Goal: Information Seeking & Learning: Learn about a topic

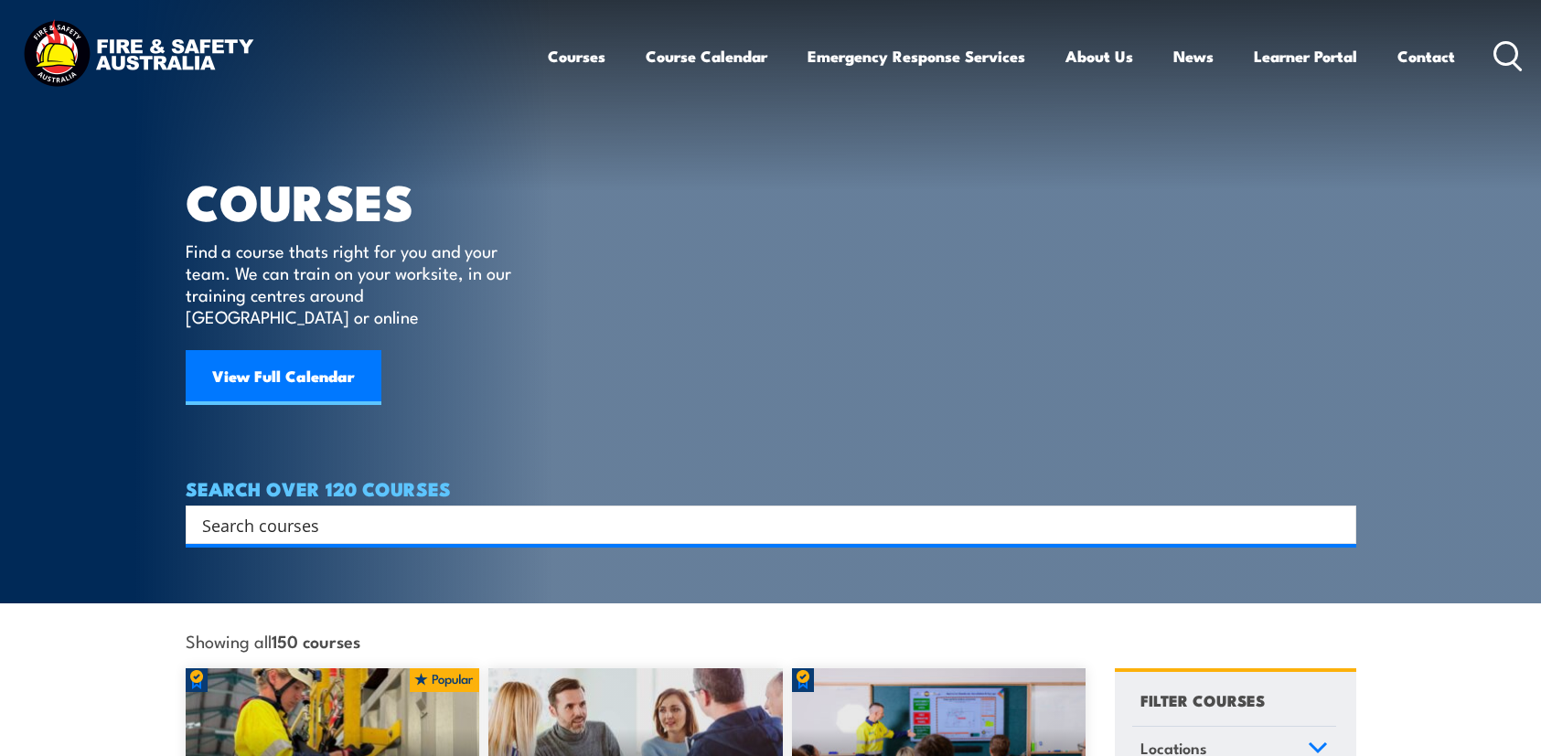
drag, startPoint x: 0, startPoint y: 0, endPoint x: 586, endPoint y: 503, distance: 772.3
click at [584, 511] on input "Search input" at bounding box center [759, 524] width 1114 height 27
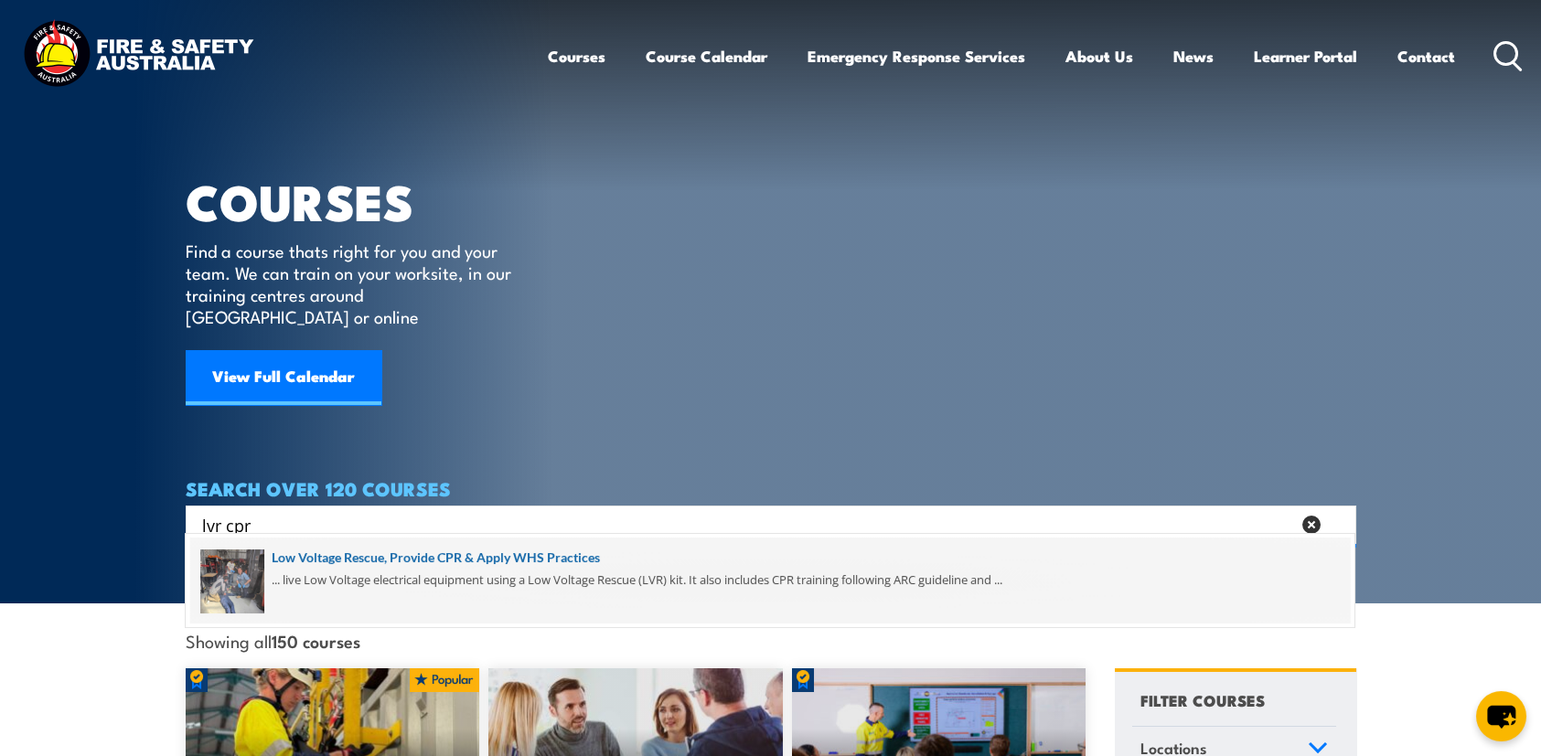
type input "lvr cpr"
click at [592, 562] on span at bounding box center [769, 581] width 1159 height 86
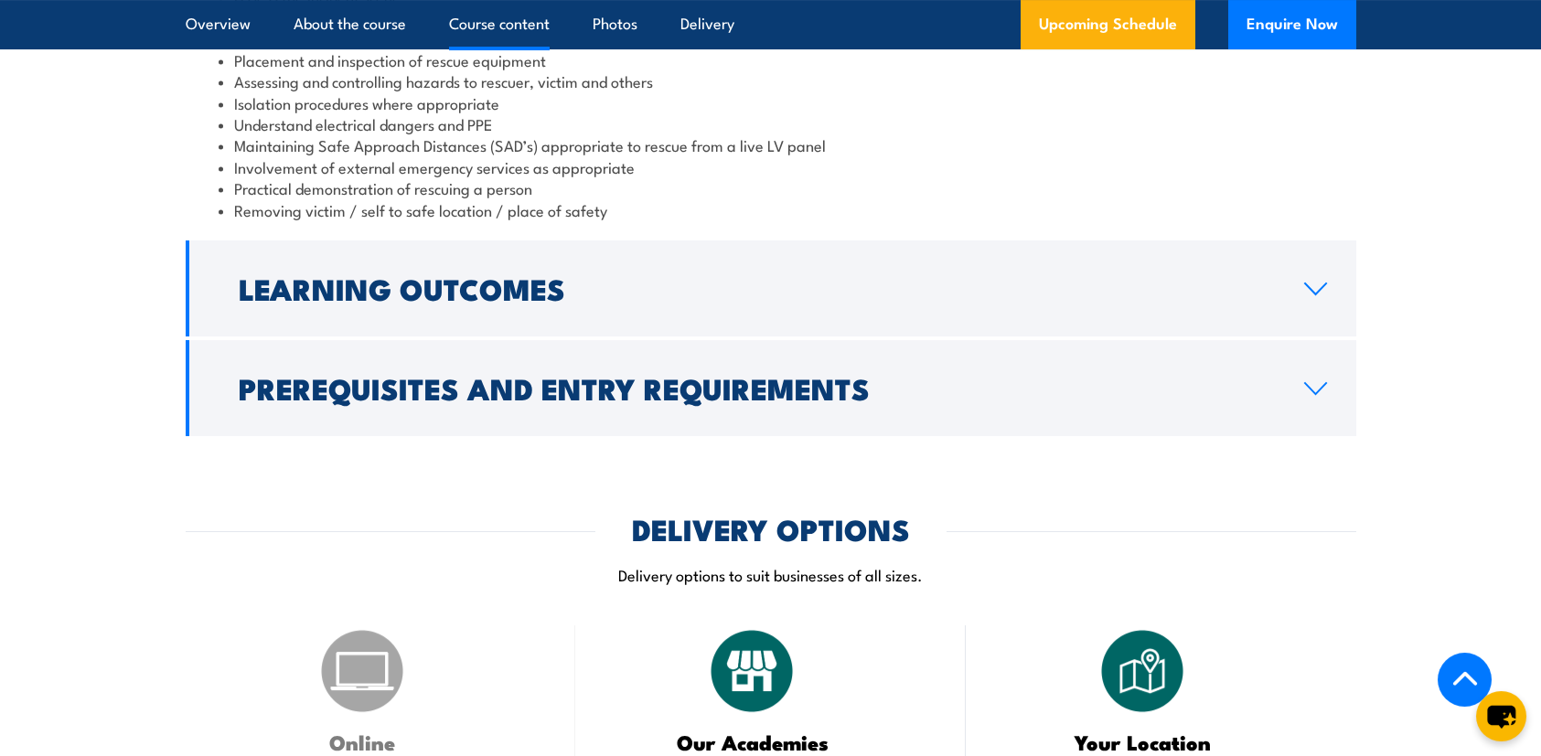
scroll to position [2012, 0]
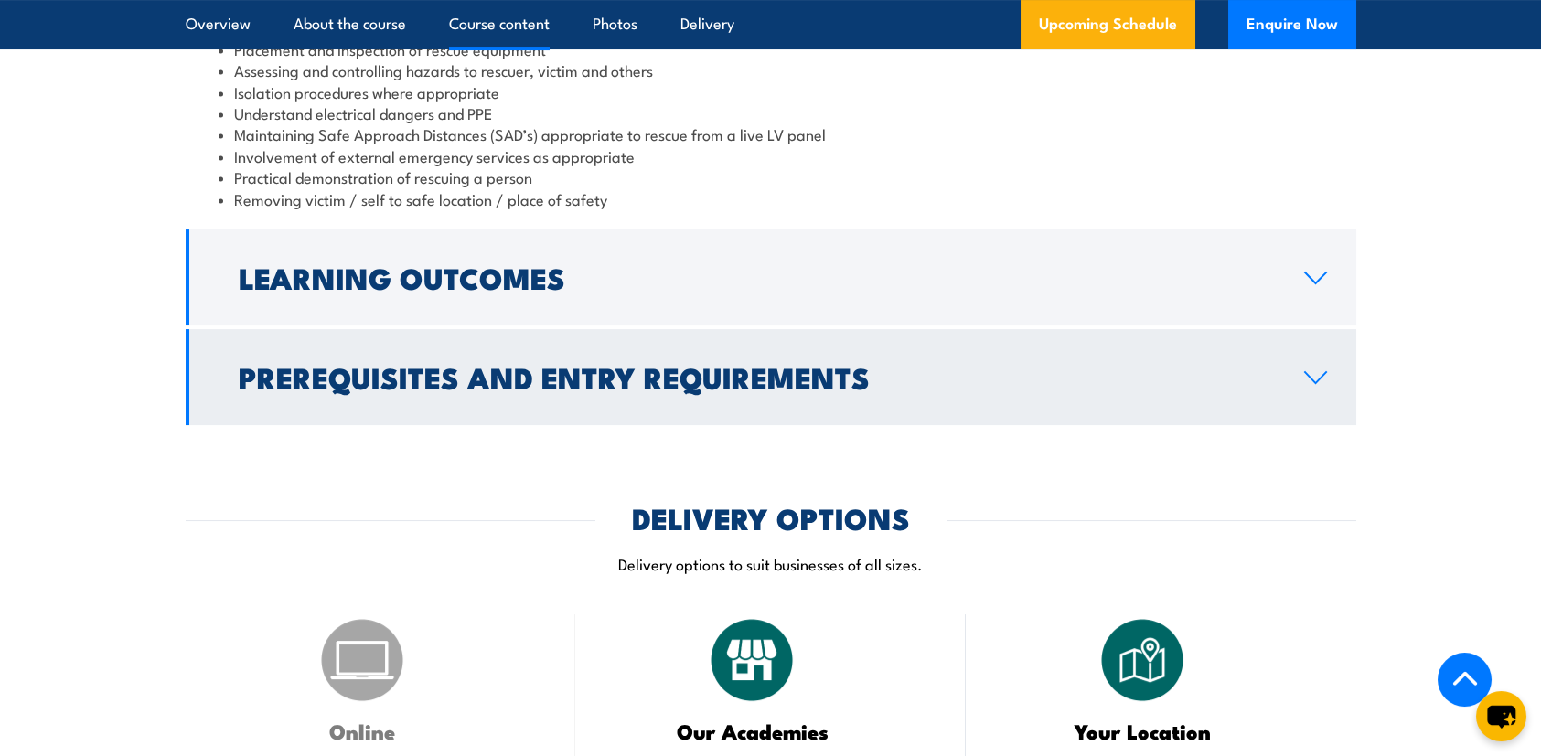
click at [634, 390] on h2 "Prerequisites and Entry Requirements" at bounding box center [757, 377] width 1036 height 26
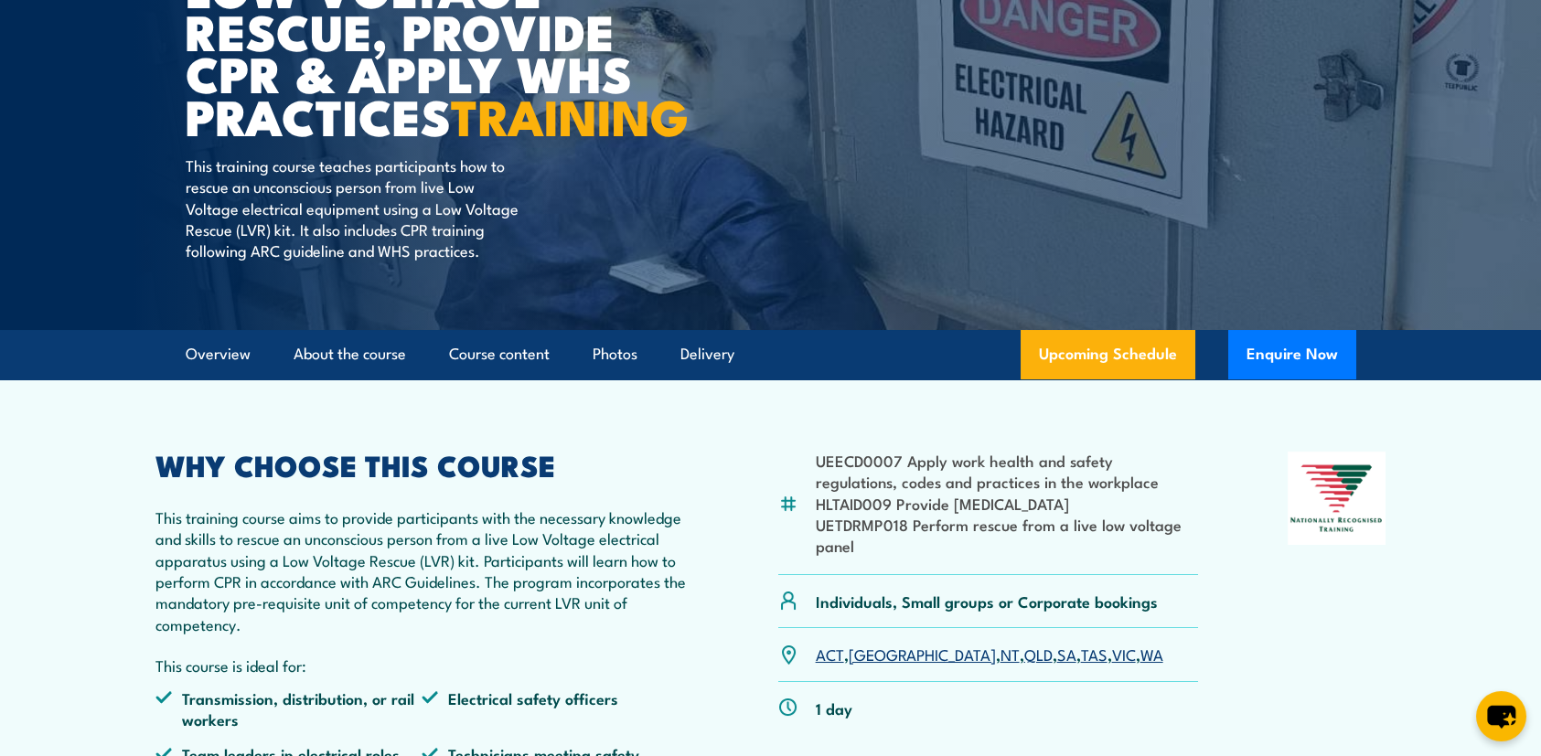
scroll to position [0, 0]
